Goal: Task Accomplishment & Management: Complete application form

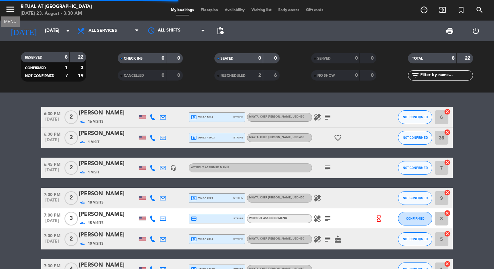
click at [10, 9] on icon "menu" at bounding box center [10, 9] width 10 height 10
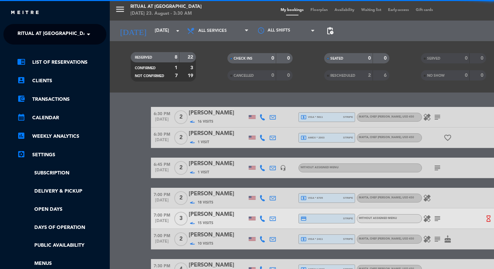
click at [33, 36] on span "Ritual at [GEOGRAPHIC_DATA]" at bounding box center [55, 34] width 76 height 14
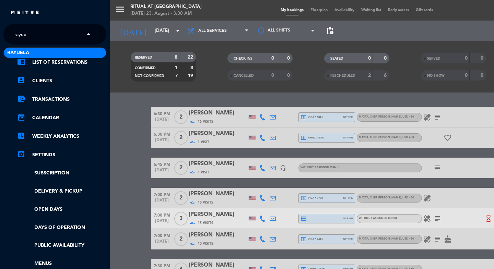
type input "rayuel"
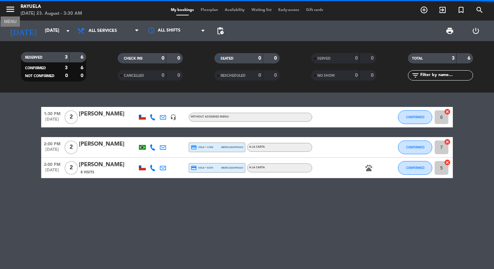
click at [8, 7] on icon "menu" at bounding box center [10, 9] width 10 height 10
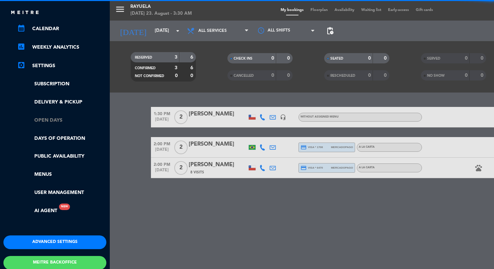
scroll to position [104, 0]
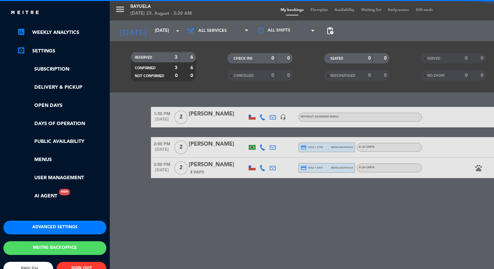
click at [38, 227] on button "Advanced settings" at bounding box center [54, 228] width 103 height 14
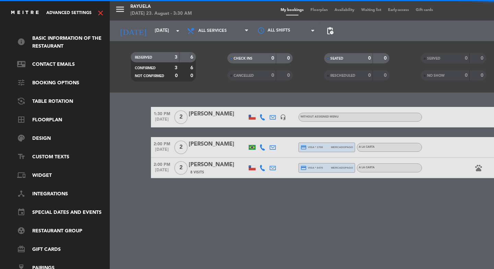
scroll to position [0, 0]
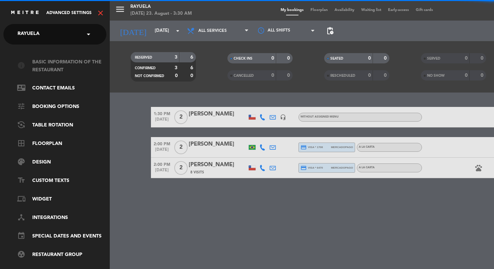
click at [59, 65] on link "info Basic information of the restaurant" at bounding box center [61, 66] width 89 height 16
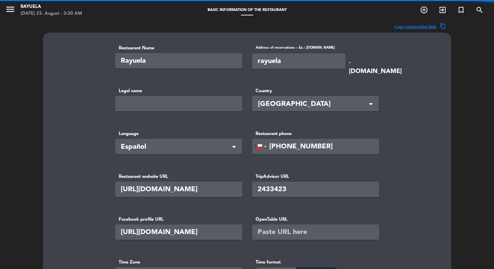
type input "[PERSON_NAME]"
type input "99900"
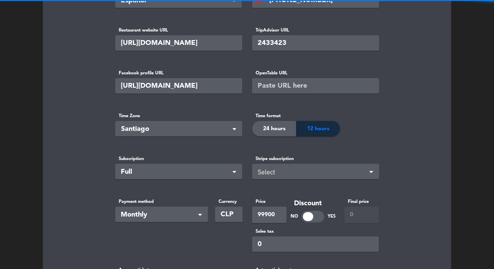
scroll to position [176, 0]
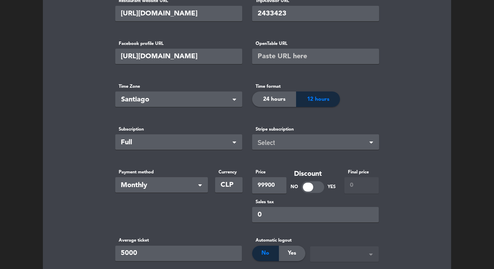
click at [158, 98] on span "Santiago" at bounding box center [180, 99] width 118 height 11
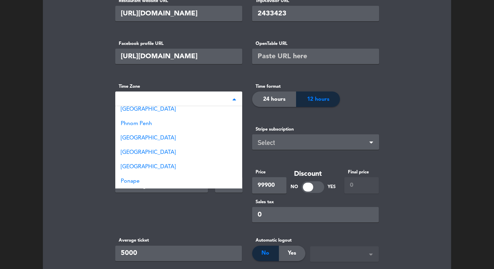
scroll to position [0, 0]
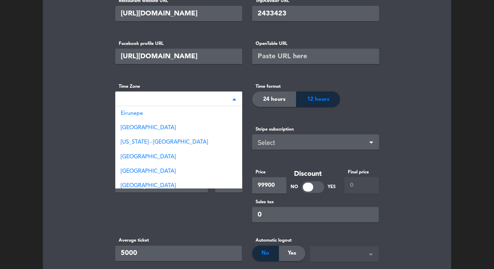
type input "p"
type input "lima"
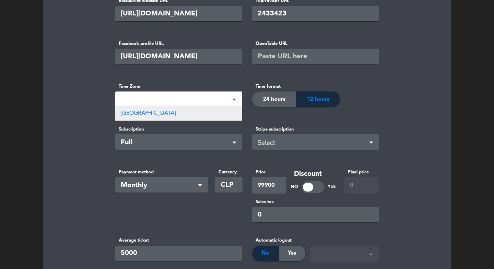
click at [153, 113] on div "[GEOGRAPHIC_DATA]" at bounding box center [178, 113] width 127 height 14
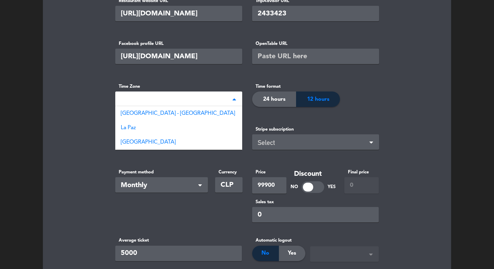
type input "la pa"
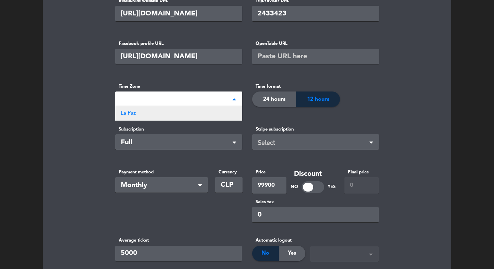
click at [124, 119] on div "La Paz" at bounding box center [178, 113] width 127 height 14
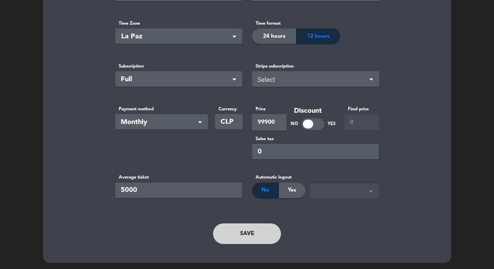
scroll to position [240, 0]
click at [236, 232] on button "Save" at bounding box center [247, 233] width 68 height 21
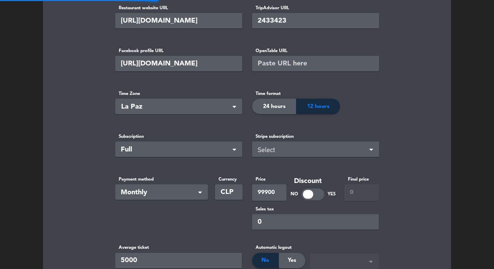
scroll to position [0, 0]
